Goal: Information Seeking & Learning: Learn about a topic

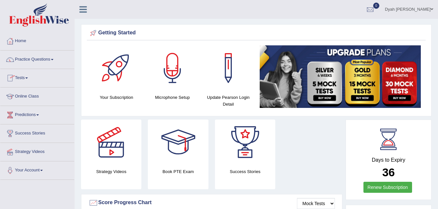
click at [37, 94] on link "Online Class" at bounding box center [37, 96] width 74 height 16
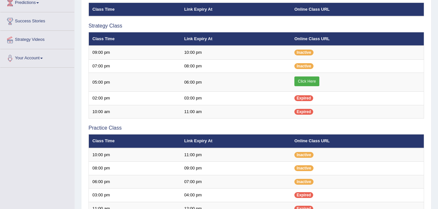
scroll to position [112, 0]
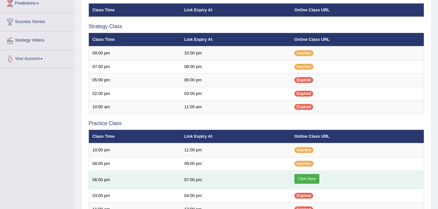
click at [305, 179] on link "Click Here" at bounding box center [306, 179] width 25 height 10
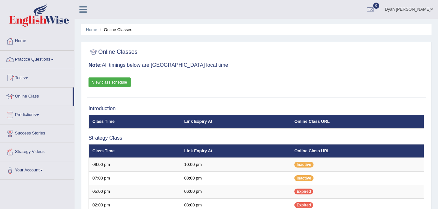
click at [54, 59] on span at bounding box center [52, 59] width 3 height 1
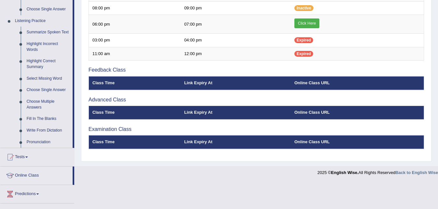
scroll to position [270, 0]
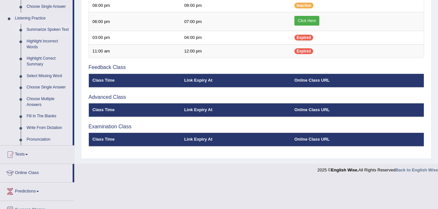
click at [43, 28] on link "Summarize Spoken Text" at bounding box center [48, 30] width 49 height 12
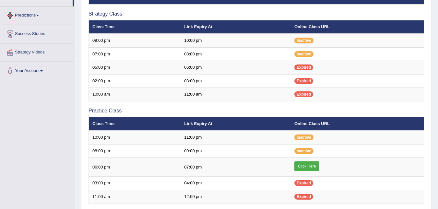
scroll to position [198, 0]
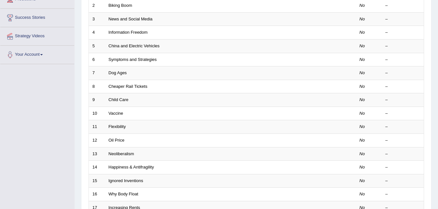
scroll to position [116, 0]
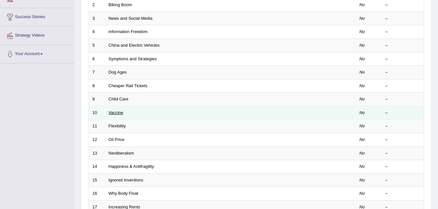
click at [120, 113] on link "Vaccine" at bounding box center [116, 112] width 15 height 5
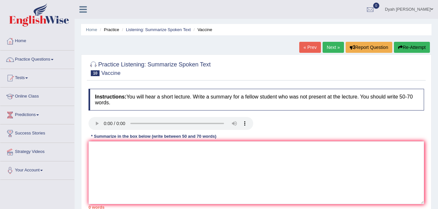
drag, startPoint x: 437, startPoint y: 115, endPoint x: 441, endPoint y: 122, distance: 8.5
click at [438, 126] on html "Toggle navigation Home Practice Questions Speaking Practice Read Aloud Repeat S…" at bounding box center [219, 104] width 438 height 209
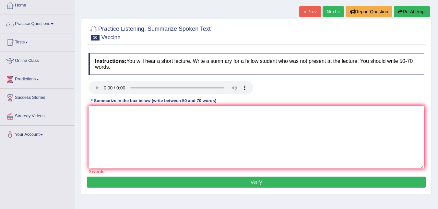
scroll to position [39, 0]
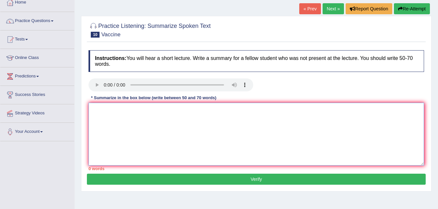
drag, startPoint x: 126, startPoint y: 112, endPoint x: 115, endPoint y: 131, distance: 21.5
click at [120, 120] on textarea at bounding box center [257, 134] width 336 height 63
click at [141, 110] on textarea "about vaccine for" at bounding box center [257, 134] width 336 height 63
click at [201, 111] on textarea "about vaccine for first dose 50 still have infection, ater second dose" at bounding box center [257, 134] width 336 height 63
click at [203, 111] on textarea "about vaccine for first dose 50 still have infection, ater second dose" at bounding box center [257, 134] width 336 height 63
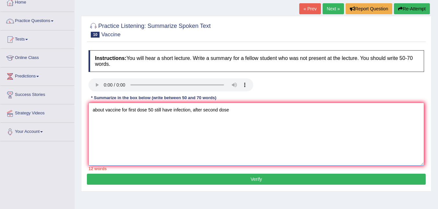
drag, startPoint x: 240, startPoint y: 114, endPoint x: 246, endPoint y: 117, distance: 7.1
click at [245, 116] on textarea "about vaccine for first dose 50 still have infection, after second dose" at bounding box center [257, 134] width 336 height 63
type textarea "about vaccine for first dose 50 still have infection, after second dose , omeon…"
drag, startPoint x: 272, startPoint y: 110, endPoint x: 94, endPoint y: 139, distance: 180.9
click at [94, 139] on textarea "about vaccine for first dose 50 still have infection, after second dose , omeon…" at bounding box center [257, 134] width 336 height 63
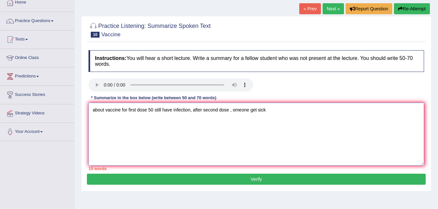
drag, startPoint x: 90, startPoint y: 109, endPoint x: 271, endPoint y: 133, distance: 182.5
click at [271, 133] on textarea "about vaccine for first dose 50 still have infection, after second dose , omeon…" at bounding box center [257, 134] width 336 height 63
click at [291, 140] on textarea "about vaccine for first dose 50 still have infection, after second dose , omeon…" at bounding box center [257, 134] width 336 height 63
drag, startPoint x: 279, startPoint y: 136, endPoint x: 278, endPoint y: 140, distance: 4.1
click at [280, 137] on textarea "about vaccine for first dose 50 still have infection, after second dose , omeon…" at bounding box center [257, 134] width 336 height 63
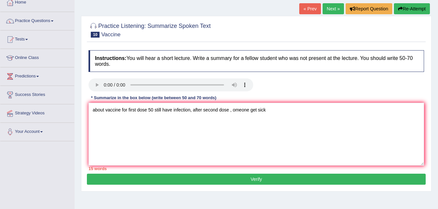
drag, startPoint x: 276, startPoint y: 142, endPoint x: 242, endPoint y: 18, distance: 128.9
click at [242, 18] on div "Practice Listening: Summarize Spoken Text 10 Vaccine Instructions: You will hea…" at bounding box center [256, 104] width 351 height 176
click at [253, 179] on button "Verify" at bounding box center [256, 179] width 339 height 11
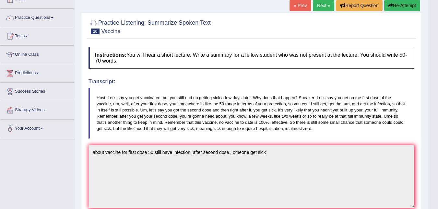
scroll to position [0, 0]
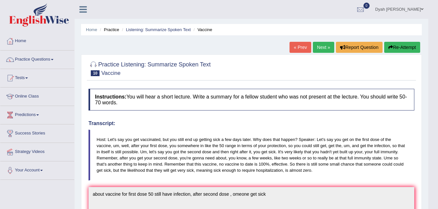
click at [408, 49] on button "Re-Attempt" at bounding box center [402, 47] width 36 height 11
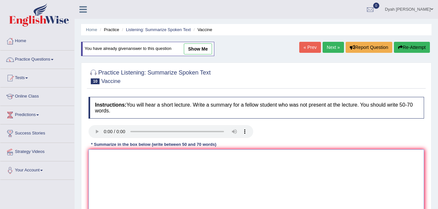
click at [314, 165] on textarea at bounding box center [257, 181] width 336 height 63
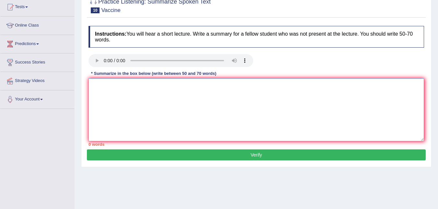
scroll to position [7, 0]
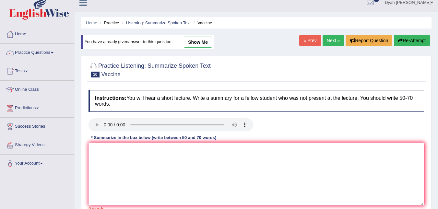
click at [331, 40] on link "Next »" at bounding box center [333, 40] width 21 height 11
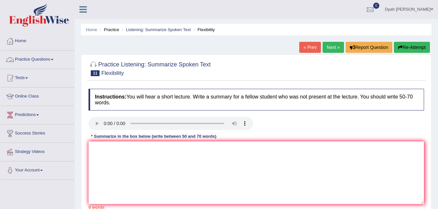
click at [54, 60] on span at bounding box center [52, 59] width 3 height 1
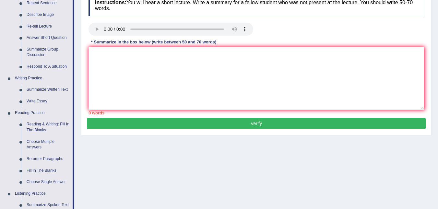
scroll to position [100, 0]
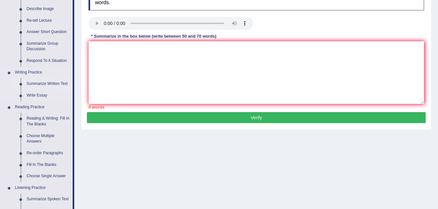
click at [59, 83] on link "Summarize Written Text" at bounding box center [48, 84] width 49 height 12
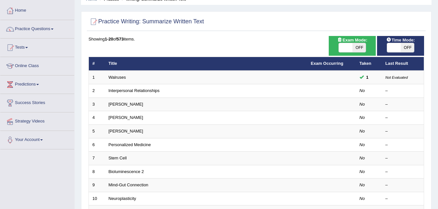
scroll to position [29, 0]
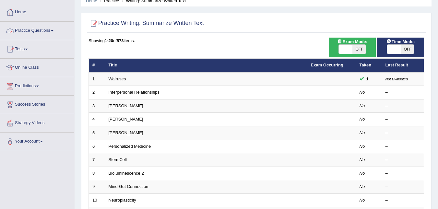
click at [55, 29] on link "Practice Questions" at bounding box center [37, 30] width 74 height 16
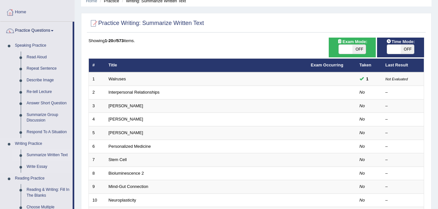
click at [59, 155] on link "Summarize Written Text" at bounding box center [48, 156] width 49 height 12
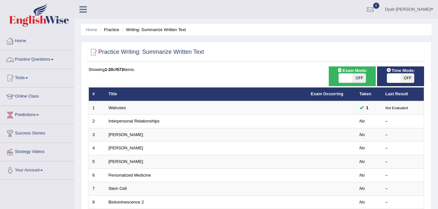
click at [58, 61] on link "Practice Questions" at bounding box center [37, 59] width 74 height 16
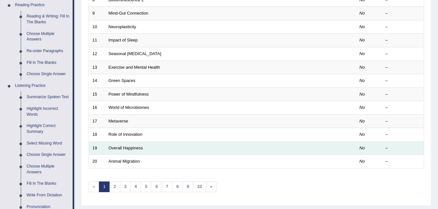
scroll to position [199, 0]
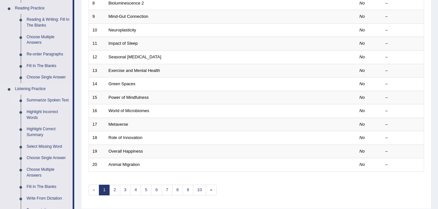
click at [48, 101] on link "Summarize Spoken Text" at bounding box center [48, 101] width 49 height 12
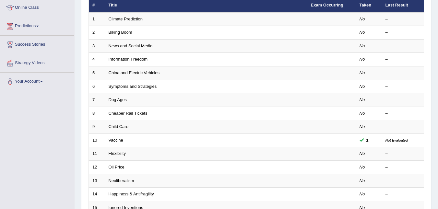
scroll to position [90, 0]
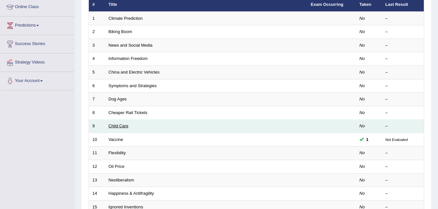
click at [113, 128] on link "Child Care" at bounding box center [119, 126] width 20 height 5
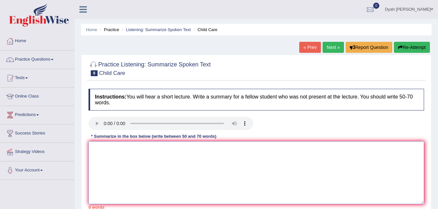
click at [112, 151] on textarea at bounding box center [257, 172] width 336 height 63
click at [98, 144] on textarea at bounding box center [257, 172] width 336 height 63
type textarea "it is not childcare subsidhi"
click at [334, 50] on link "Next »" at bounding box center [333, 47] width 21 height 11
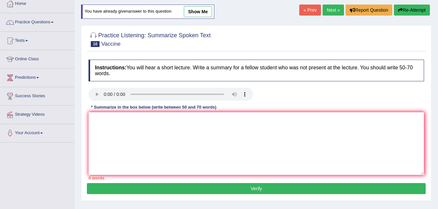
scroll to position [32, 0]
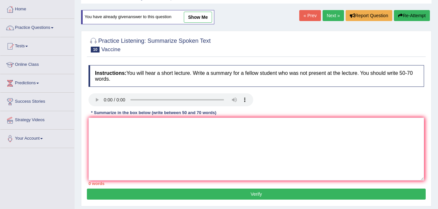
click at [329, 13] on link "Next »" at bounding box center [333, 15] width 21 height 11
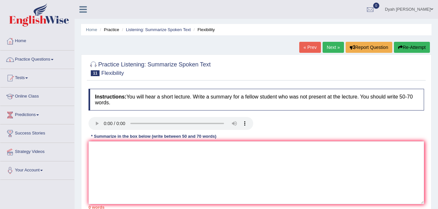
click at [333, 47] on link "Next »" at bounding box center [333, 47] width 21 height 11
click at [169, 150] on textarea at bounding box center [257, 172] width 336 height 63
drag, startPoint x: 337, startPoint y: 40, endPoint x: 334, endPoint y: 45, distance: 5.4
click at [336, 41] on div "Home Practice Listening: Summarize Spoken Text Oil Price « Prev Next » Report Q…" at bounding box center [257, 162] width 364 height 324
click at [333, 45] on link "Next »" at bounding box center [333, 47] width 21 height 11
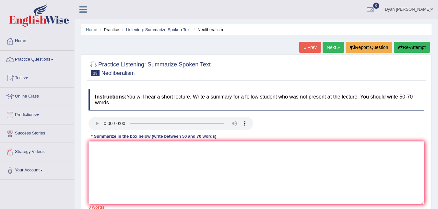
click at [328, 44] on link "Next »" at bounding box center [333, 47] width 21 height 11
click at [55, 63] on link "Practice Questions" at bounding box center [37, 59] width 74 height 16
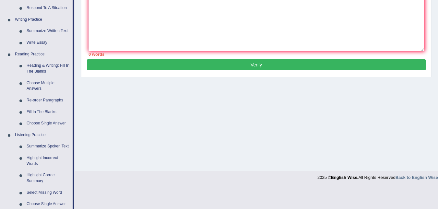
scroll to position [155, 0]
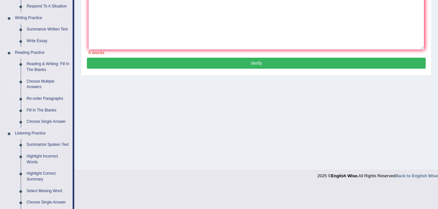
click at [38, 84] on link "Choose Multiple Answers" at bounding box center [48, 84] width 49 height 17
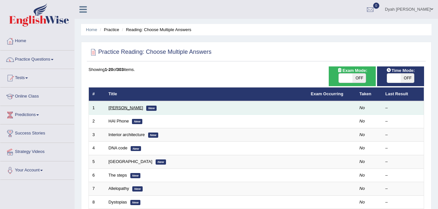
click at [122, 105] on link "[PERSON_NAME]" at bounding box center [126, 107] width 35 height 5
